Goal: Use online tool/utility

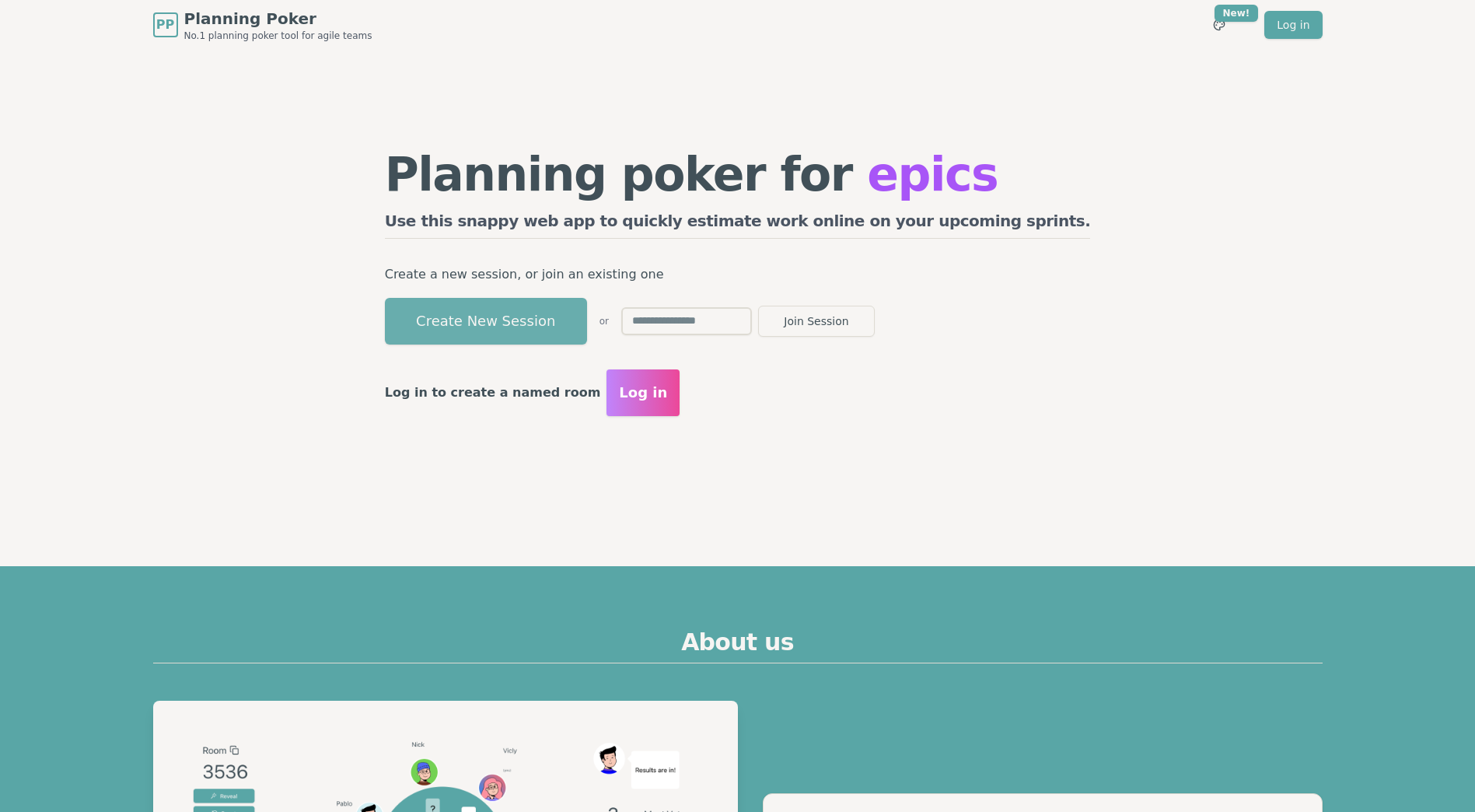
click at [556, 317] on button "Create New Session" at bounding box center [486, 321] width 202 height 47
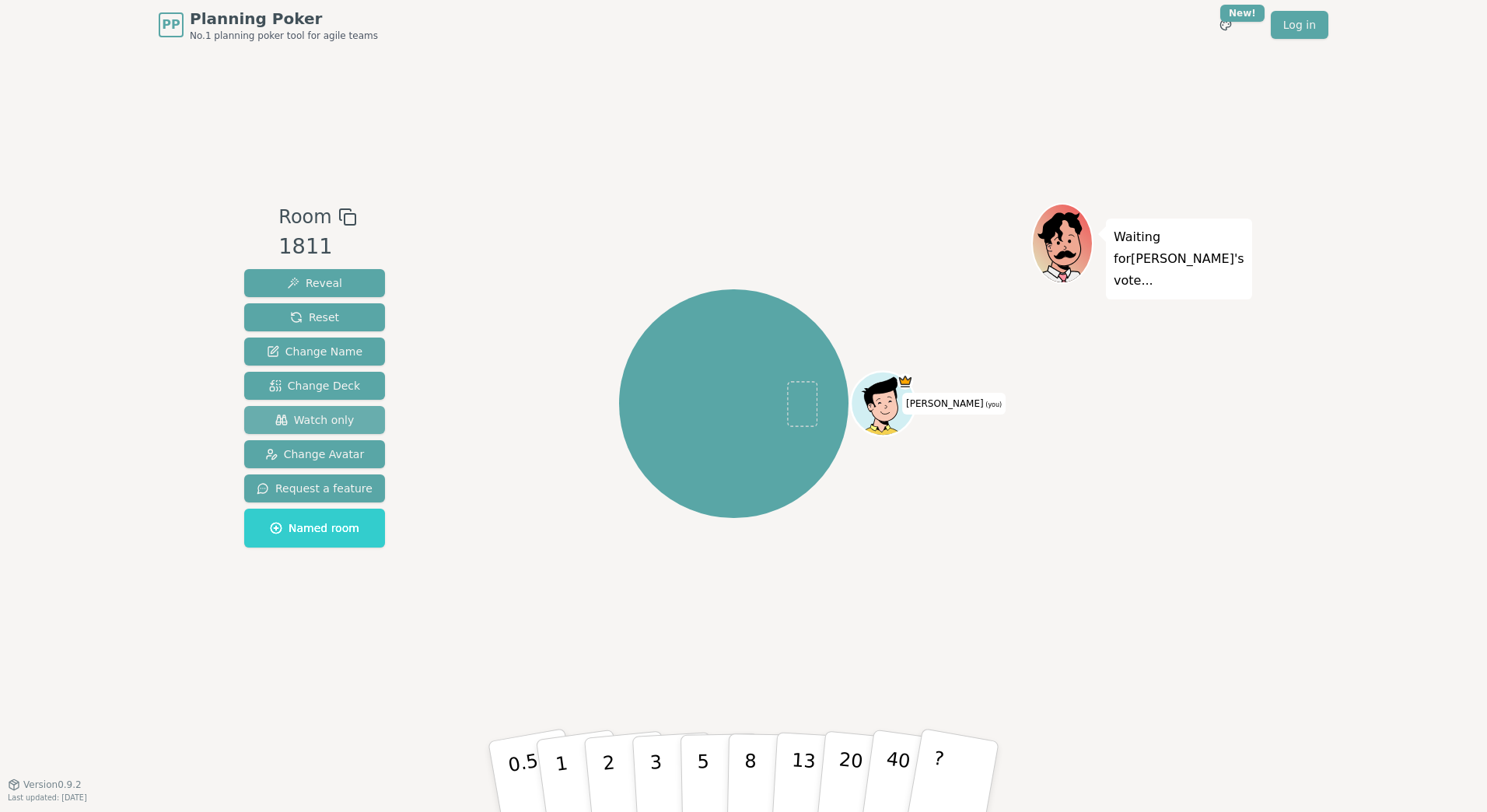
click at [340, 420] on span "Watch only" at bounding box center [314, 419] width 79 height 16
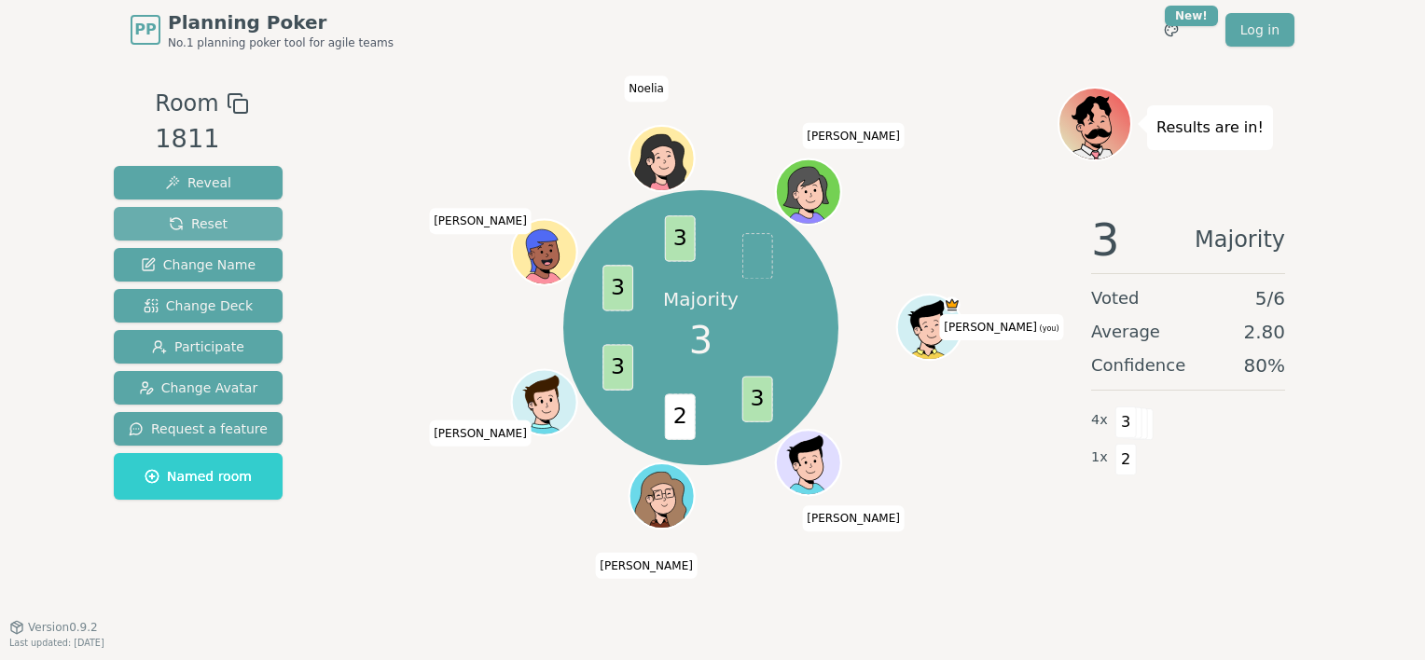
click at [201, 216] on span "Reset" at bounding box center [198, 223] width 59 height 19
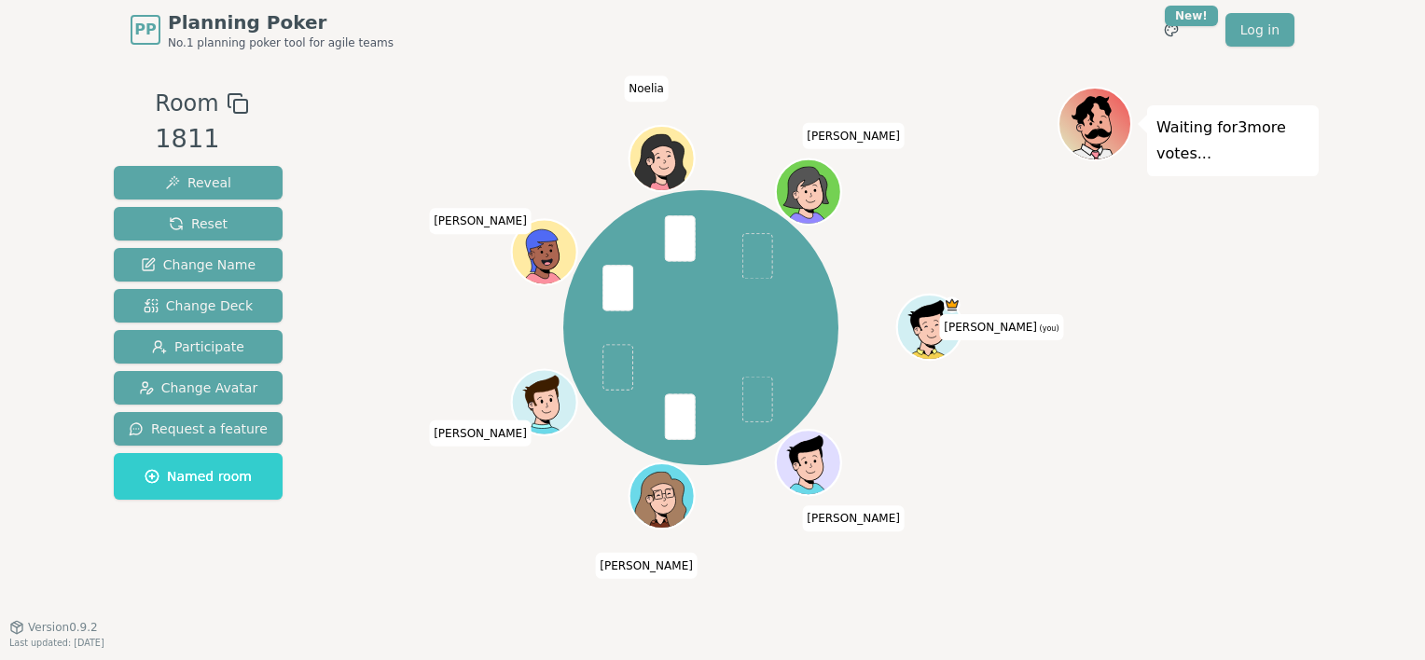
click at [1306, 384] on div "Waiting for 3 more votes..." at bounding box center [1188, 343] width 261 height 513
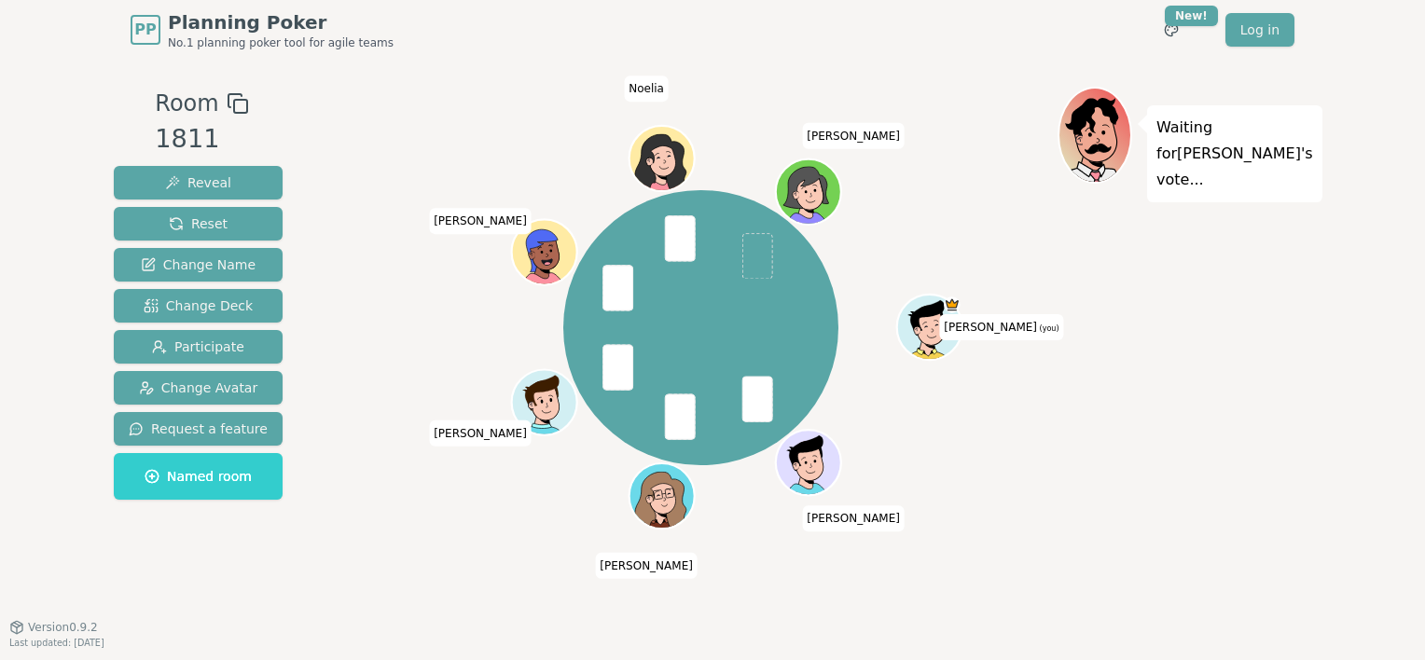
click at [1097, 415] on div "Waiting for [PERSON_NAME] 's vote..." at bounding box center [1188, 343] width 261 height 513
click at [1072, 452] on div "Waiting for [PERSON_NAME] 's vote..." at bounding box center [1188, 343] width 261 height 513
click at [1061, 451] on div "Waiting for [PERSON_NAME] 's vote..." at bounding box center [1188, 343] width 261 height 513
click at [1059, 403] on div "Waiting for [PERSON_NAME] 's vote..." at bounding box center [1188, 343] width 261 height 513
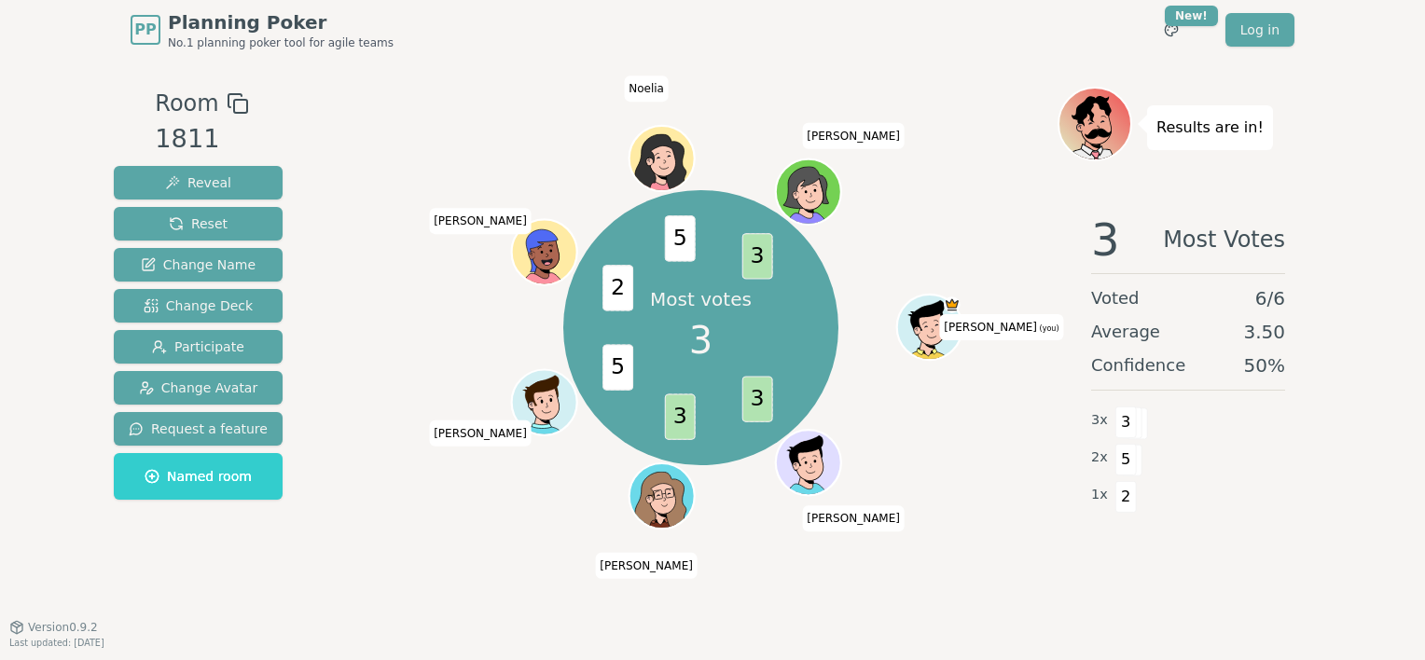
drag, startPoint x: 446, startPoint y: 533, endPoint x: 403, endPoint y: 574, distance: 59.4
click at [403, 574] on div "Most votes 3 3 3 5 2 5 3 [PERSON_NAME] (you) [PERSON_NAME] Yannick [PERSON_NAME…" at bounding box center [700, 343] width 713 height 513
click at [205, 223] on span "Reset" at bounding box center [198, 223] width 59 height 19
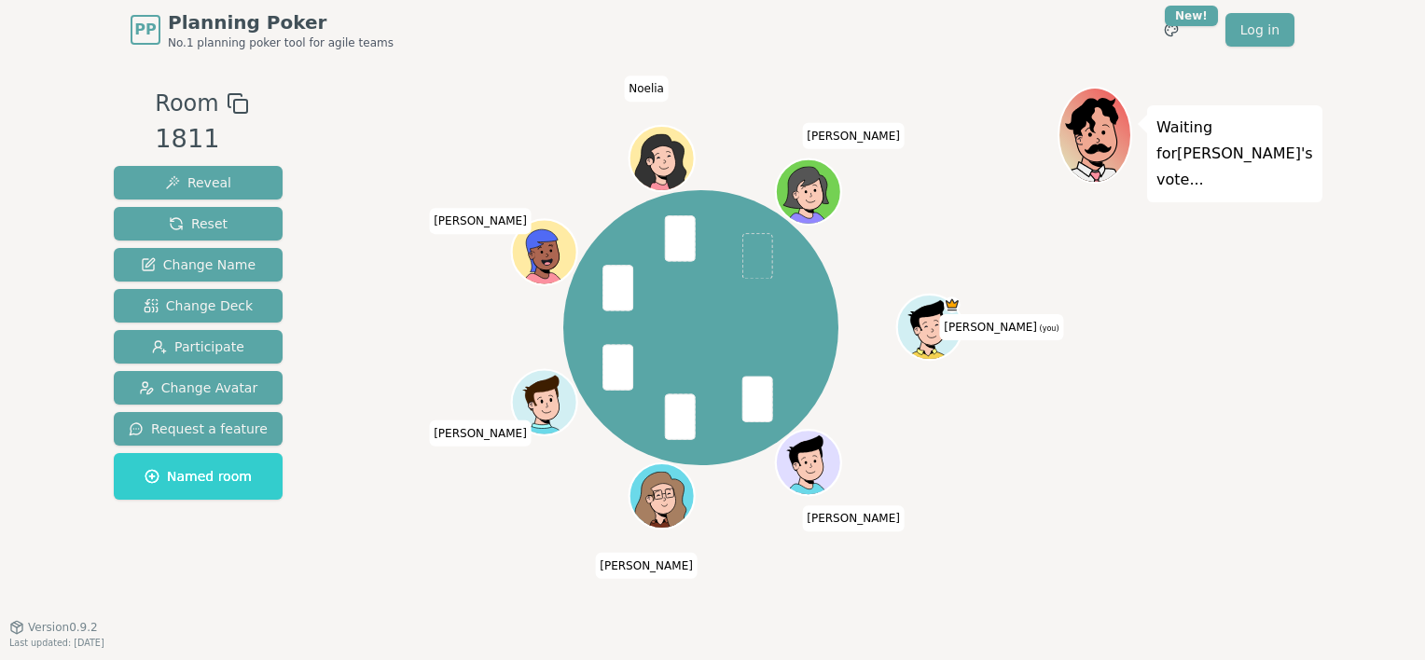
click at [422, 351] on div "[PERSON_NAME] (you) [PERSON_NAME] [PERSON_NAME] [PERSON_NAME]" at bounding box center [700, 327] width 713 height 415
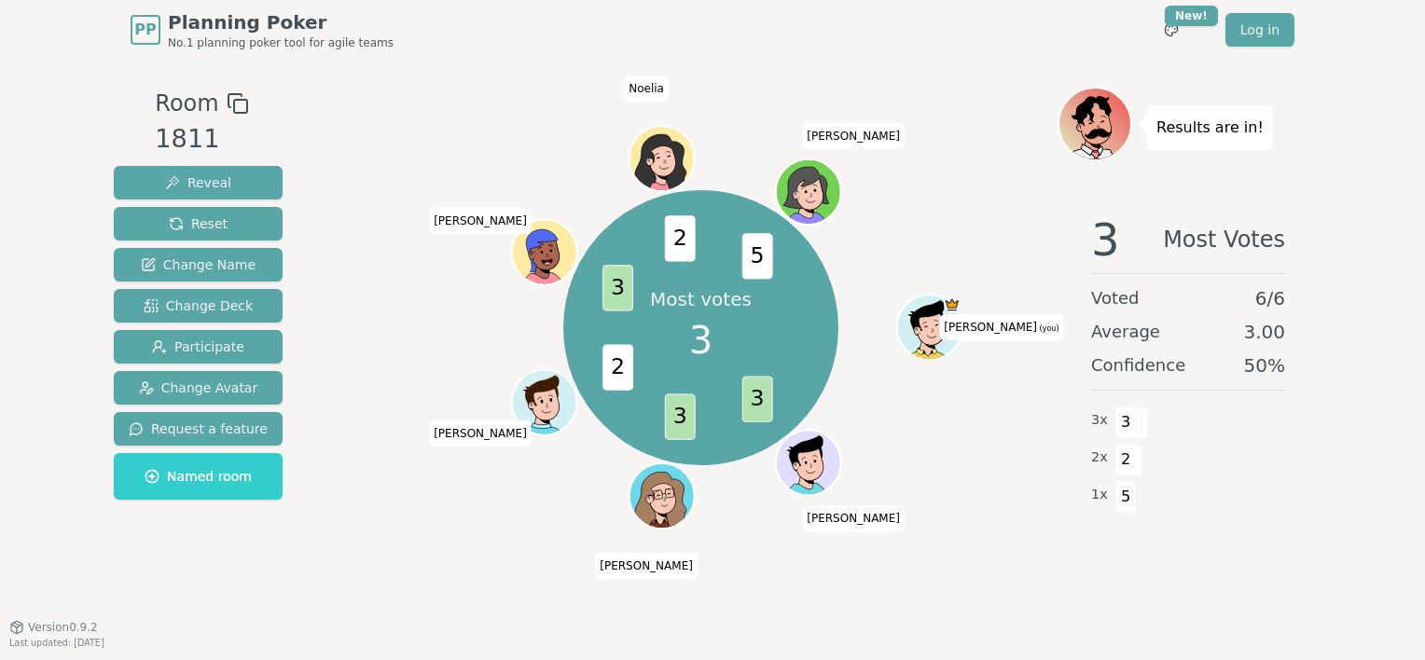
click at [1086, 548] on div "3 Most Votes Voted 6 / 6 Average 3.00 Confidence 50 % 3 x 3 2 x 2 1 x 5" at bounding box center [1188, 385] width 261 height 373
